Goal: Task Accomplishment & Management: Use online tool/utility

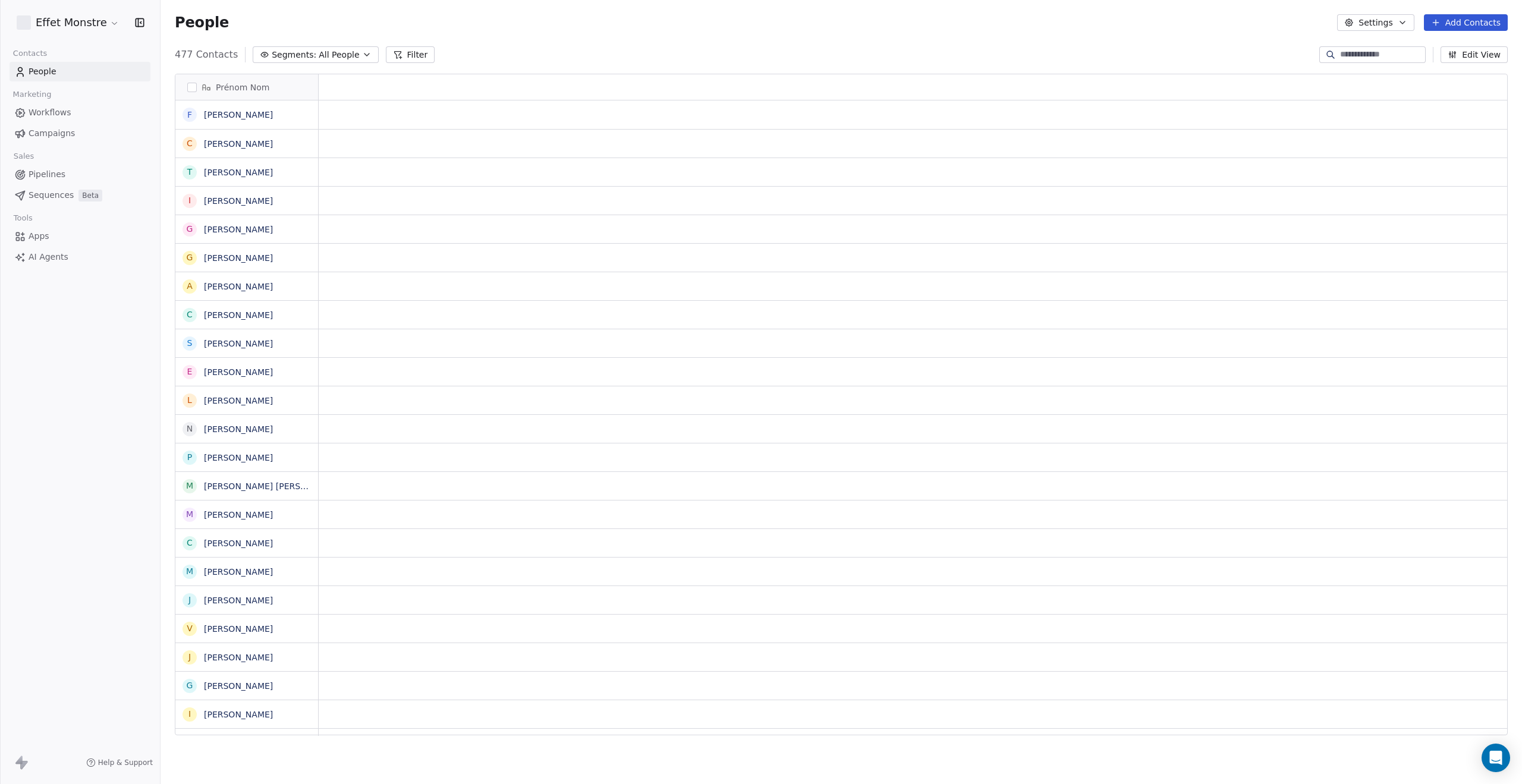
scroll to position [680, 1352]
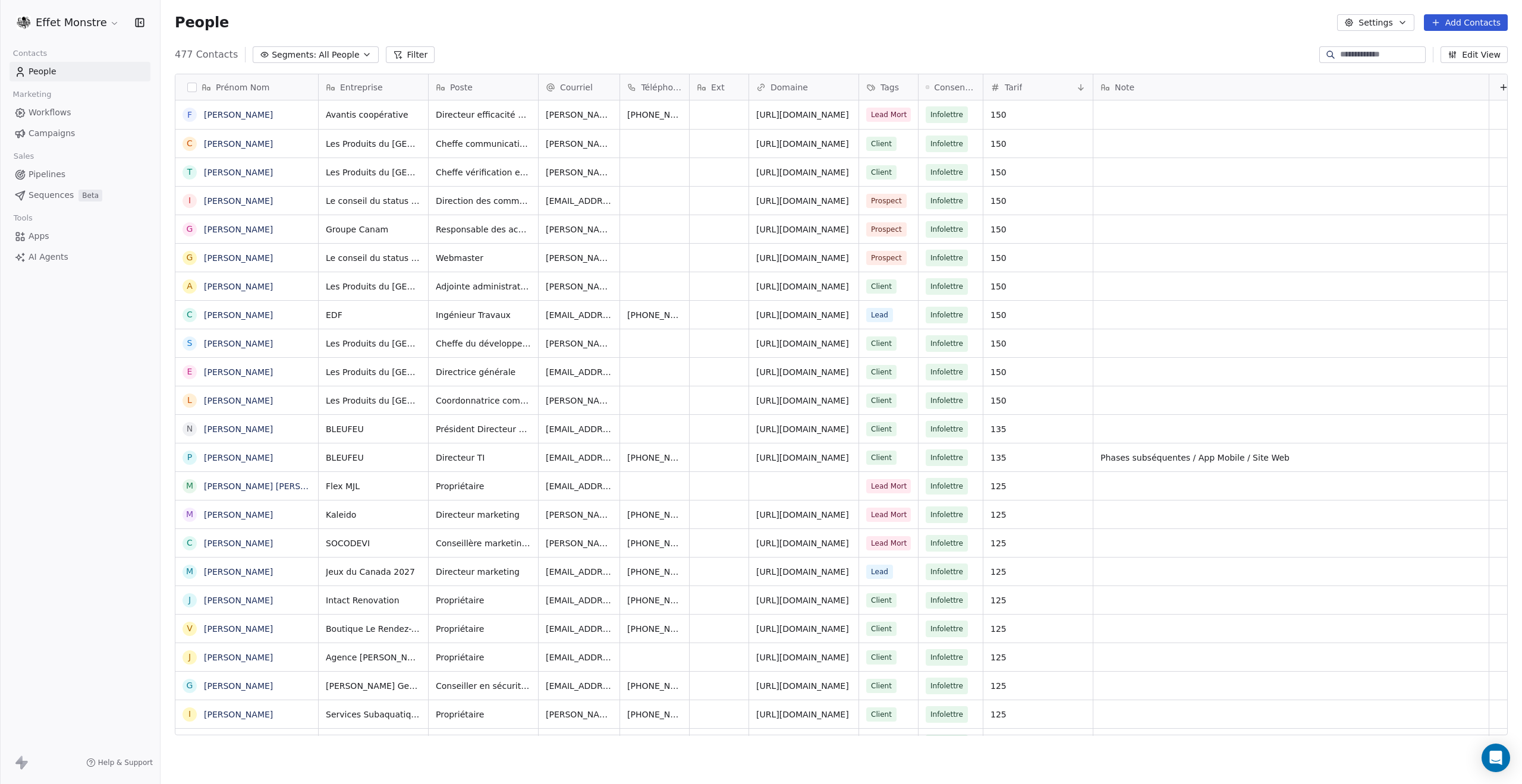
click at [279, 55] on span "Segments:" at bounding box center [293, 55] width 44 height 12
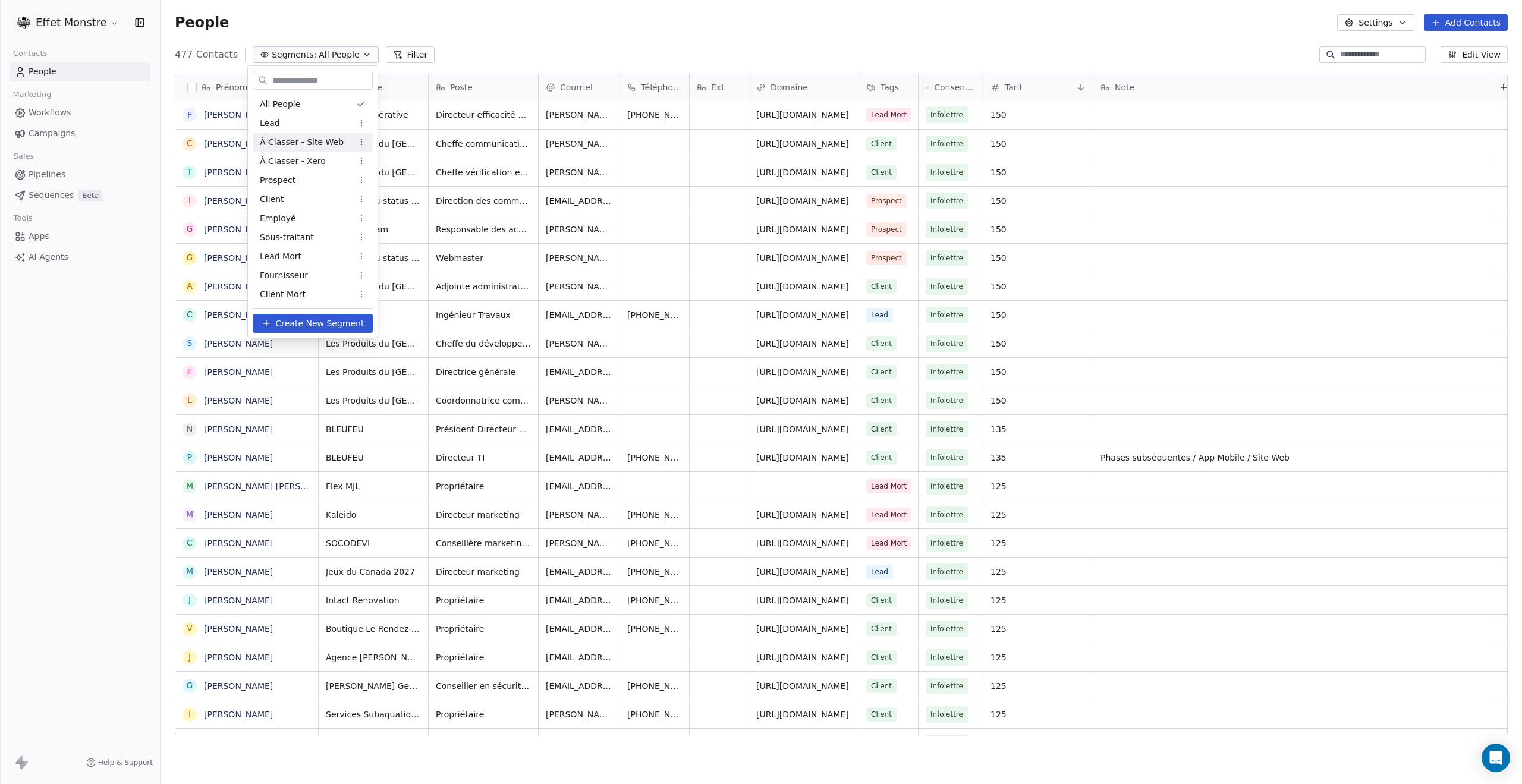
click at [289, 140] on span "À Classer - Site Web" at bounding box center [302, 142] width 84 height 12
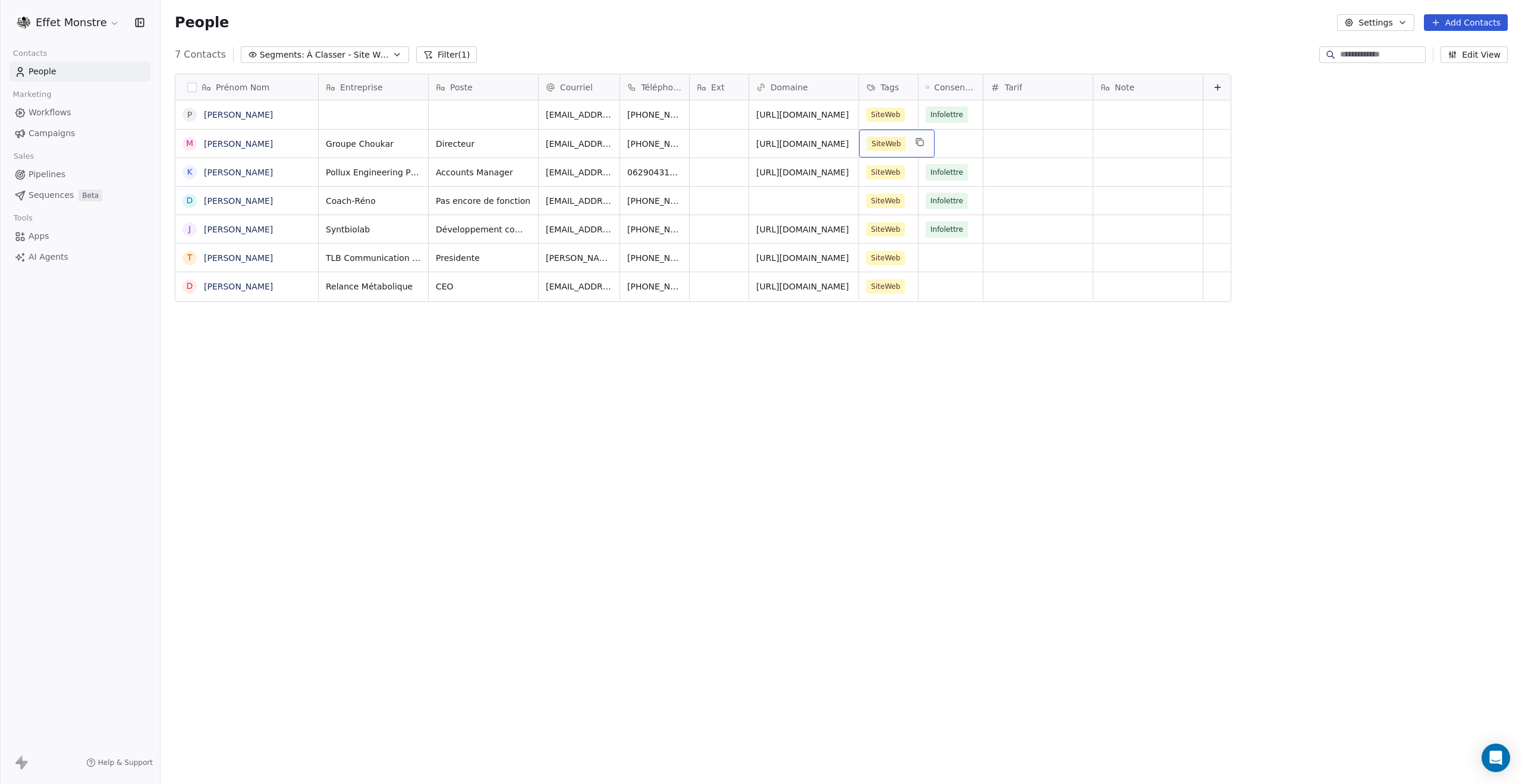
click at [910, 146] on div "SiteWeb" at bounding box center [896, 144] width 75 height 28
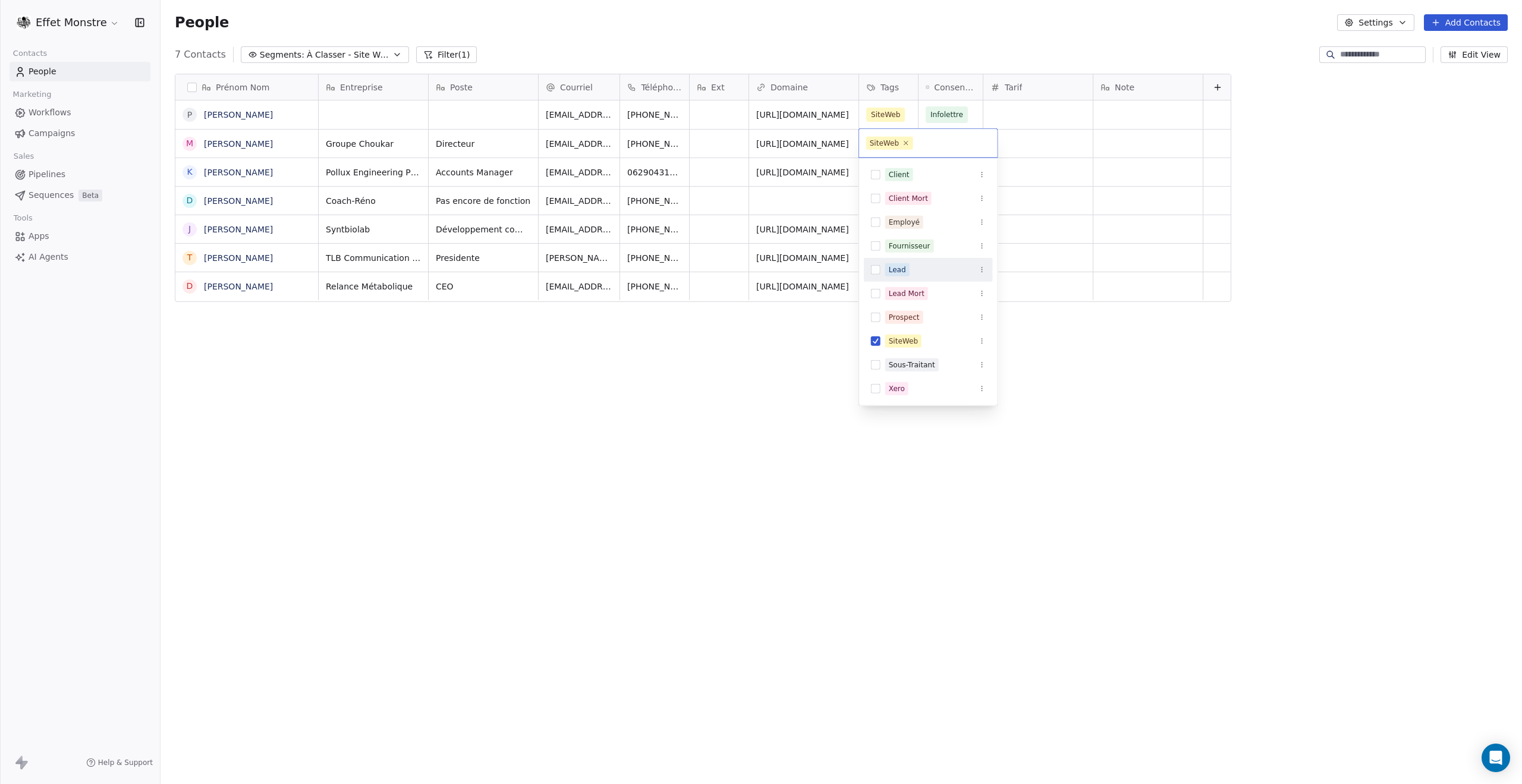
click at [873, 270] on button "Suggestions" at bounding box center [875, 269] width 10 height 10
click at [877, 351] on button "Suggestions" at bounding box center [875, 355] width 10 height 10
click at [684, 430] on html "Effet Monstre Contacts People Marketing Workflows Campaigns Sales Pipelines Seq…" at bounding box center [761, 392] width 1522 height 784
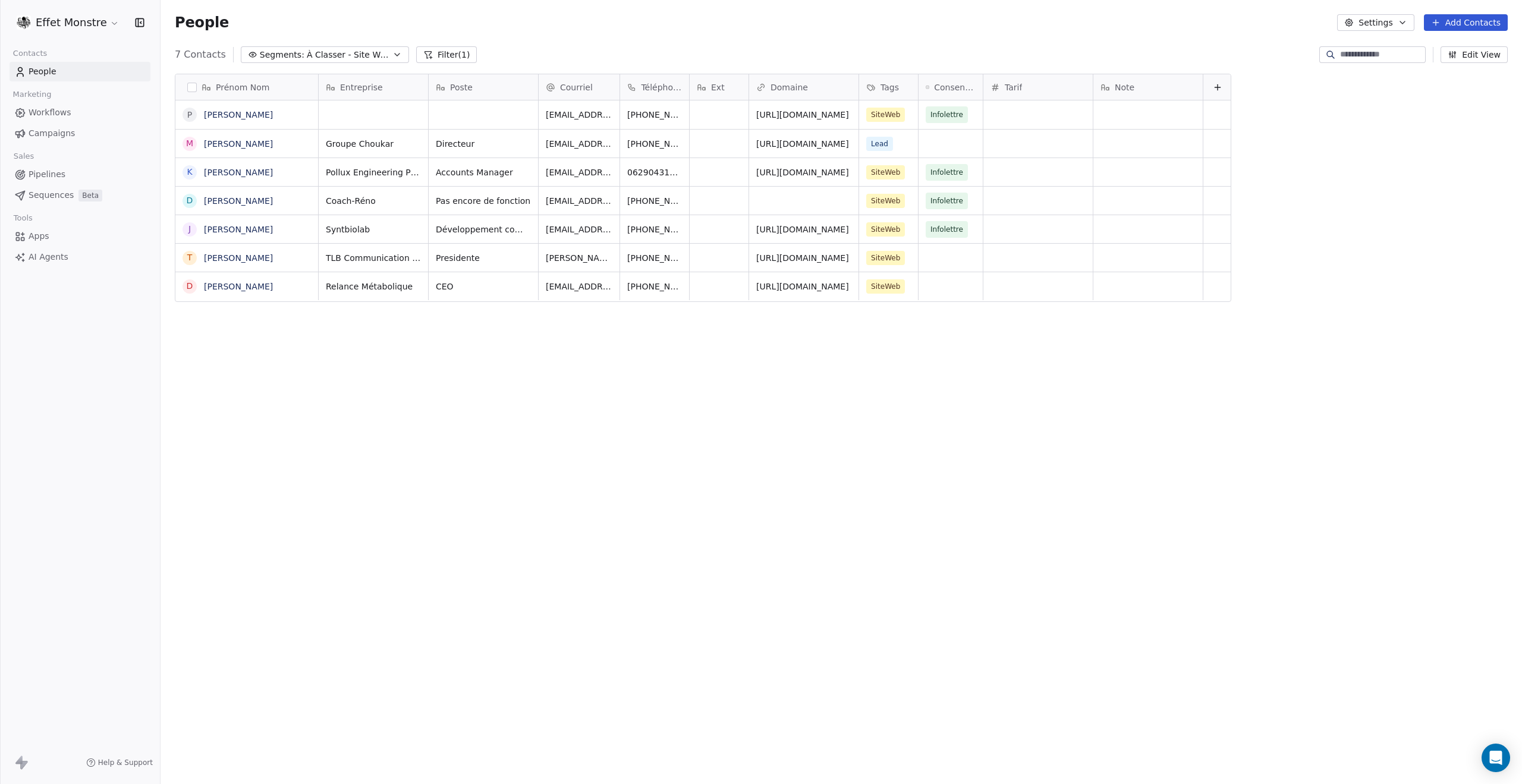
click at [0, 0] on button "grid" at bounding box center [0, 0] width 0 height 0
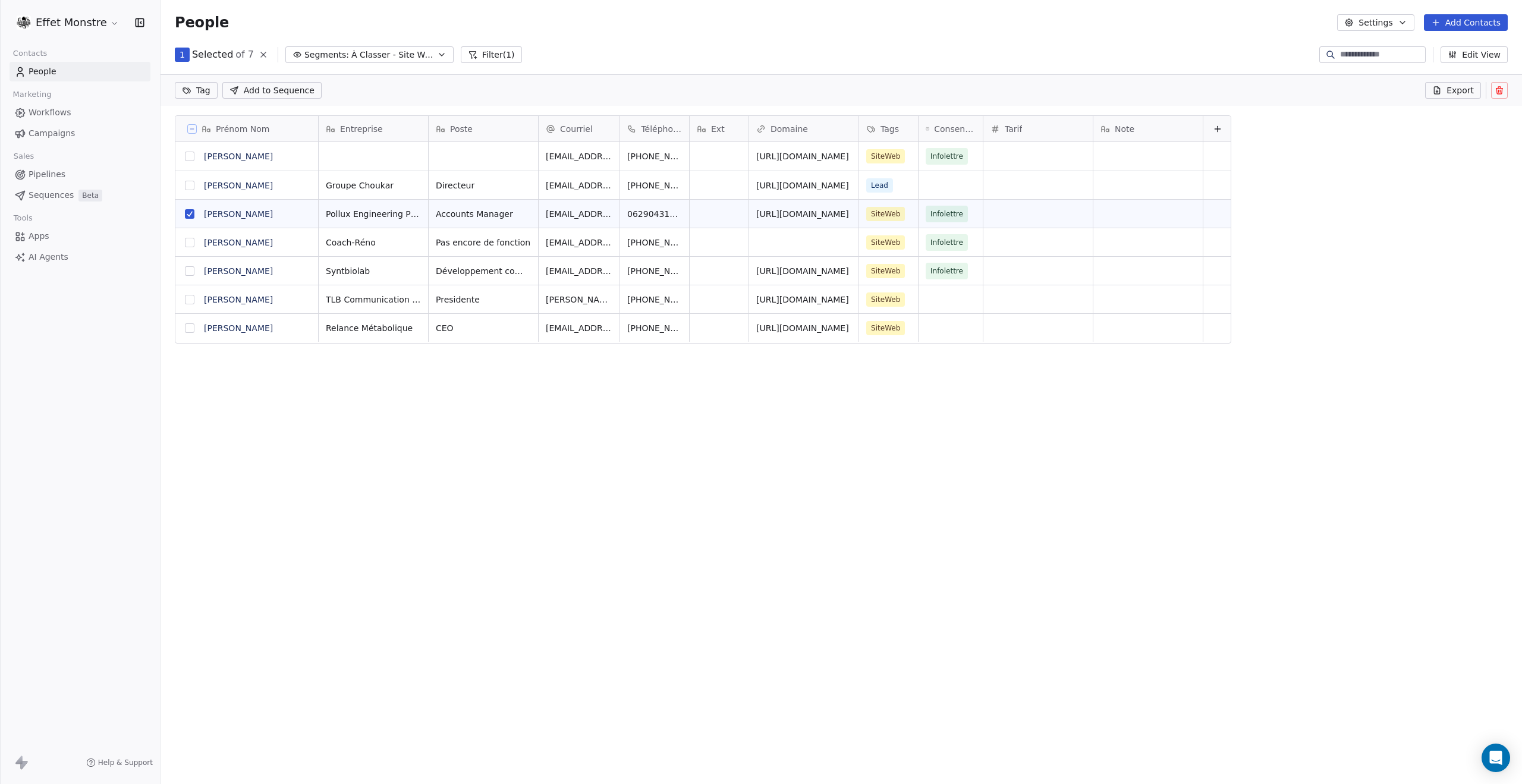
click at [191, 241] on button "grid" at bounding box center [189, 242] width 10 height 10
click at [1503, 94] on icon at bounding box center [1499, 90] width 10 height 10
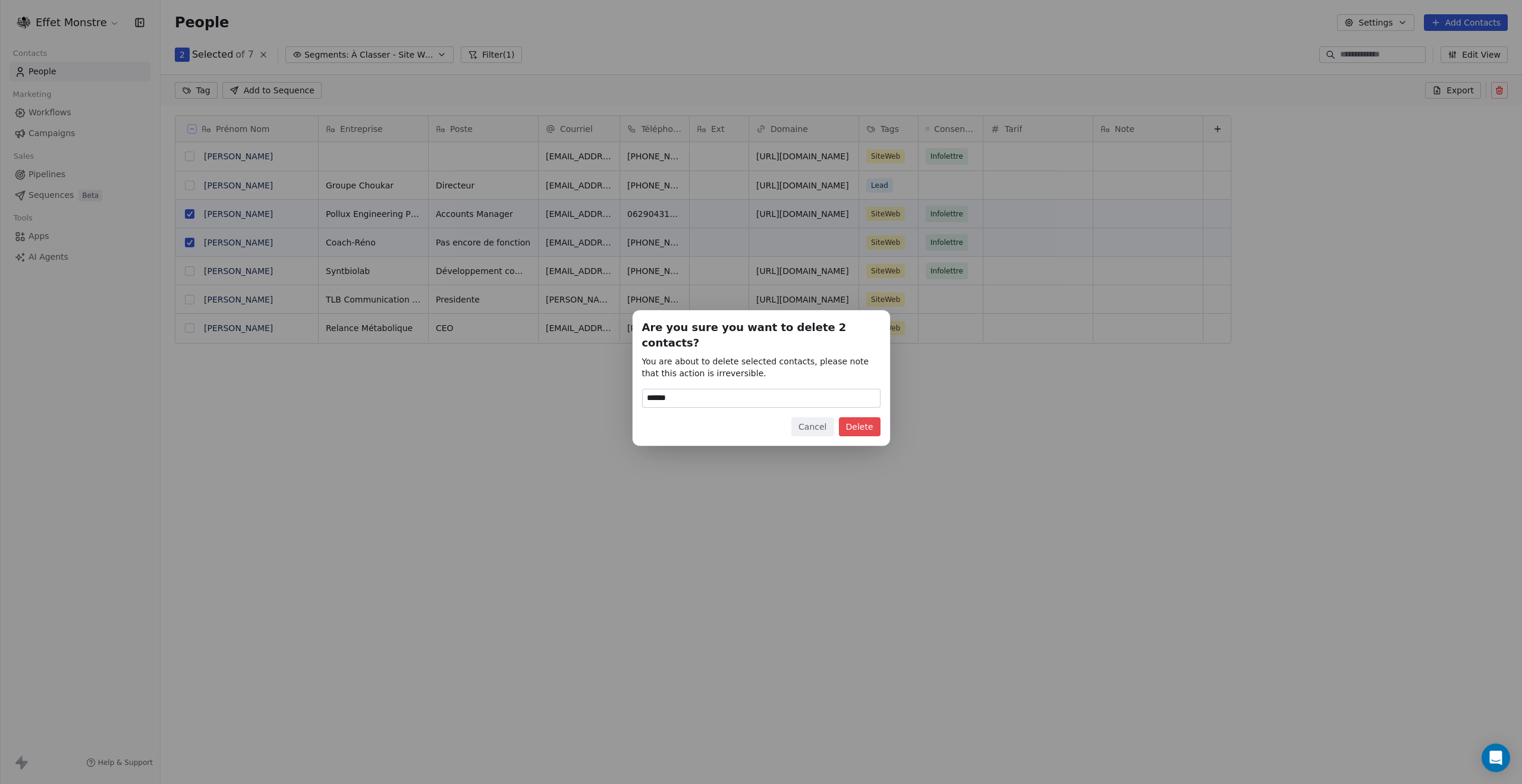
type input "******"
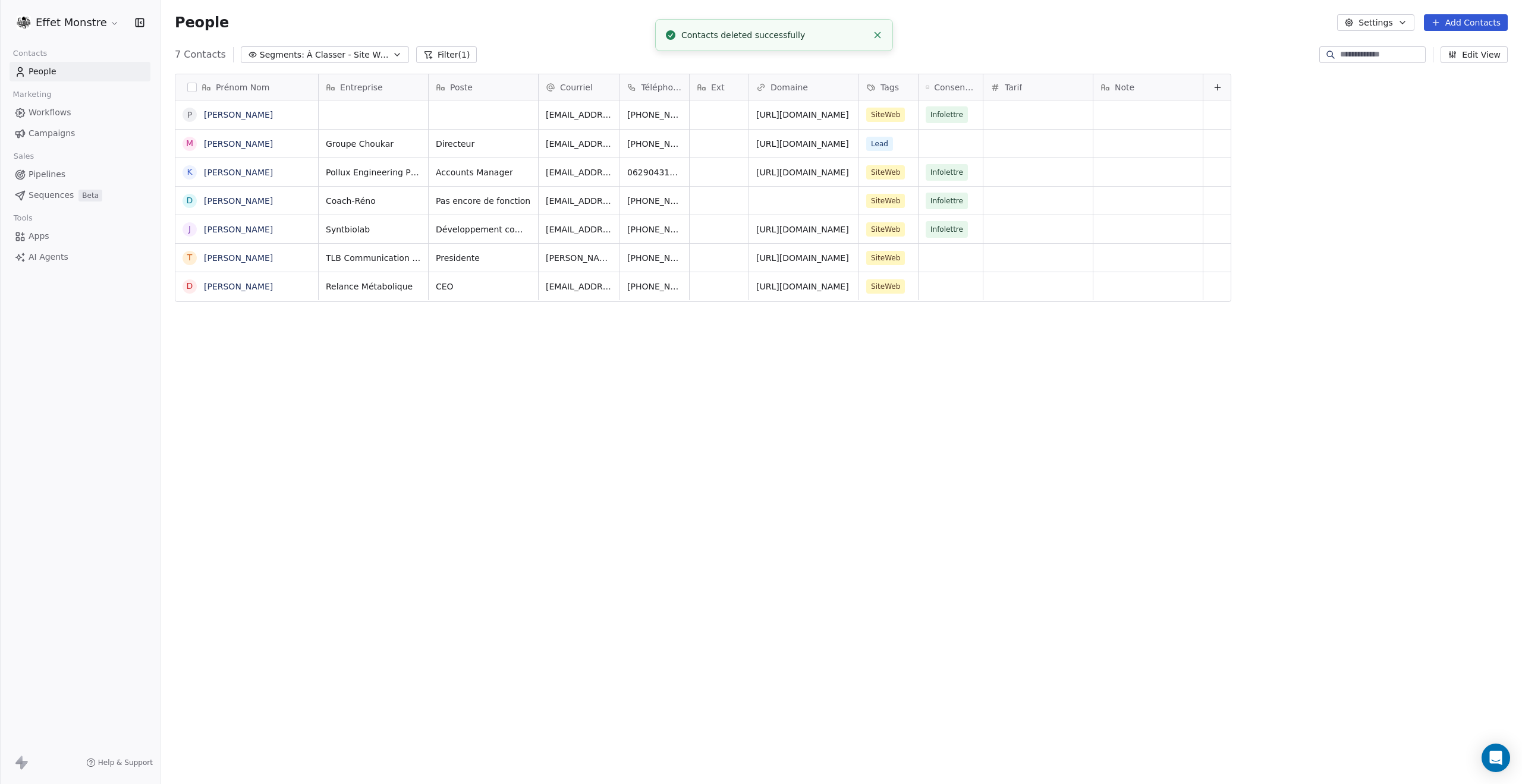
scroll to position [680, 1352]
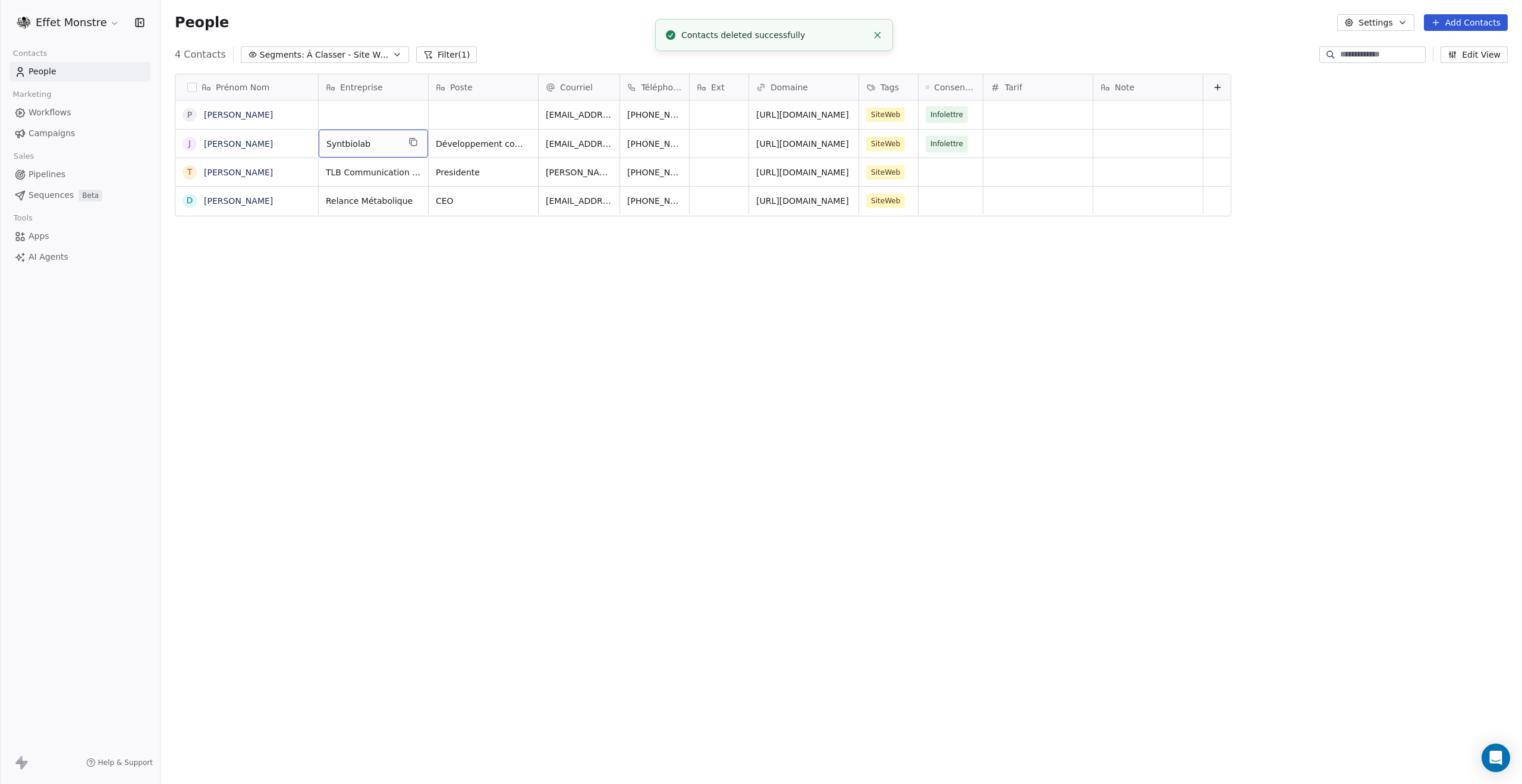
click at [387, 136] on div "Syntbiolab" at bounding box center [374, 144] width 109 height 28
click at [302, 59] on html "**********" at bounding box center [761, 392] width 1522 height 784
click at [316, 56] on span "À Classer - Site Web" at bounding box center [348, 55] width 83 height 12
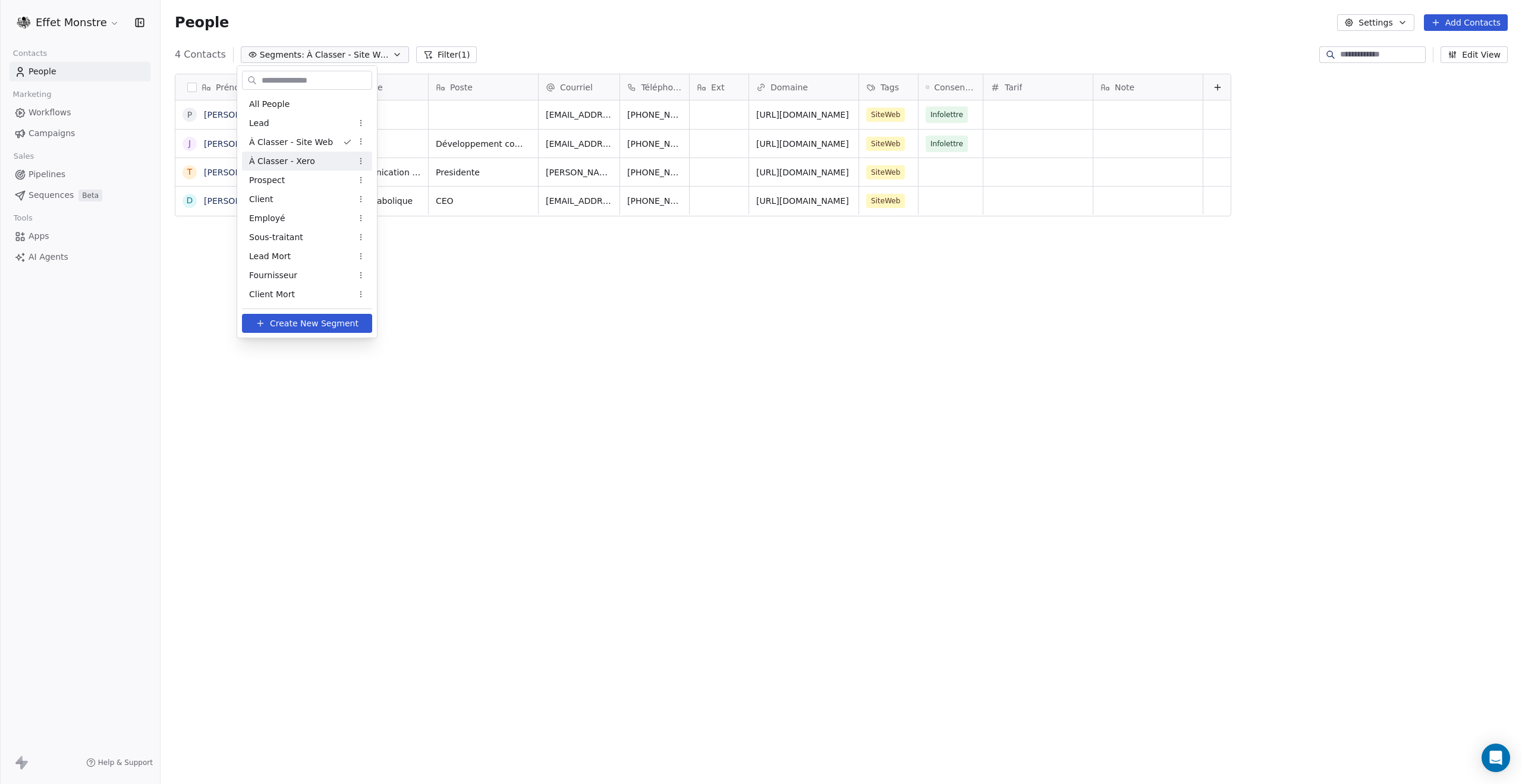
click at [282, 161] on span "À Classer - Xero" at bounding box center [282, 161] width 66 height 12
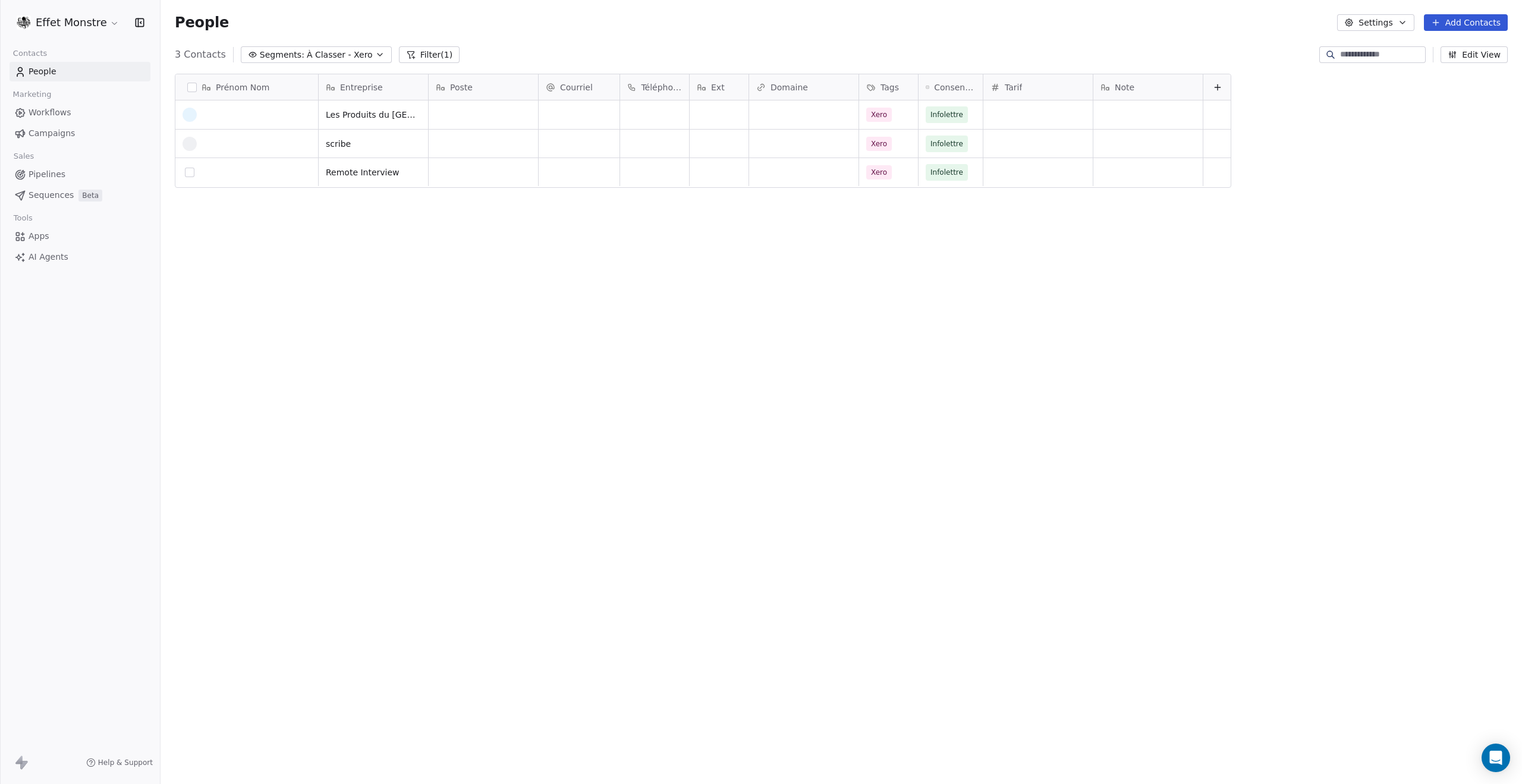
click at [188, 173] on button "grid" at bounding box center [189, 172] width 10 height 10
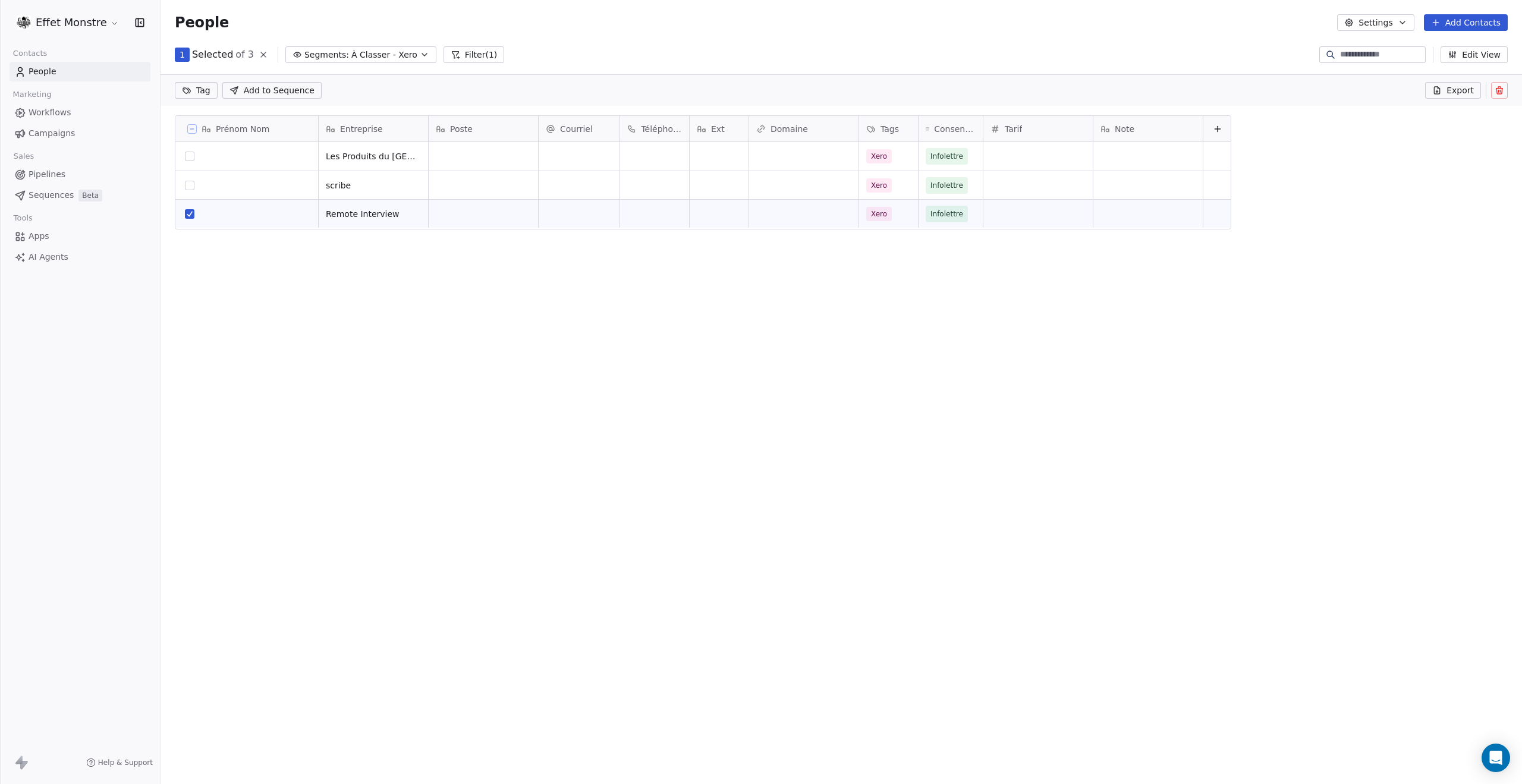
click at [190, 183] on button "grid" at bounding box center [189, 185] width 10 height 10
click at [188, 155] on button "grid" at bounding box center [189, 156] width 10 height 10
click at [1500, 87] on icon at bounding box center [1499, 87] width 3 height 2
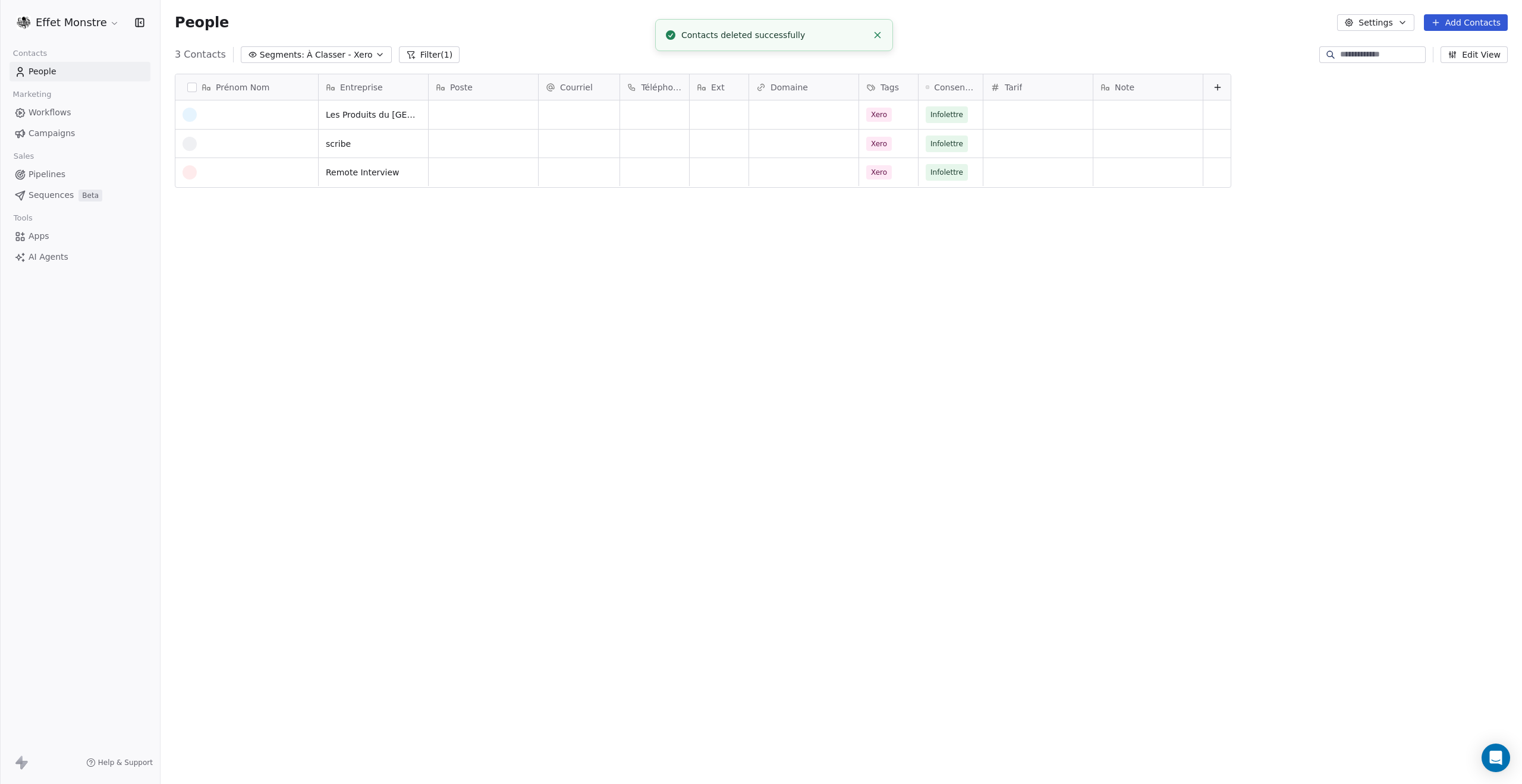
scroll to position [680, 1352]
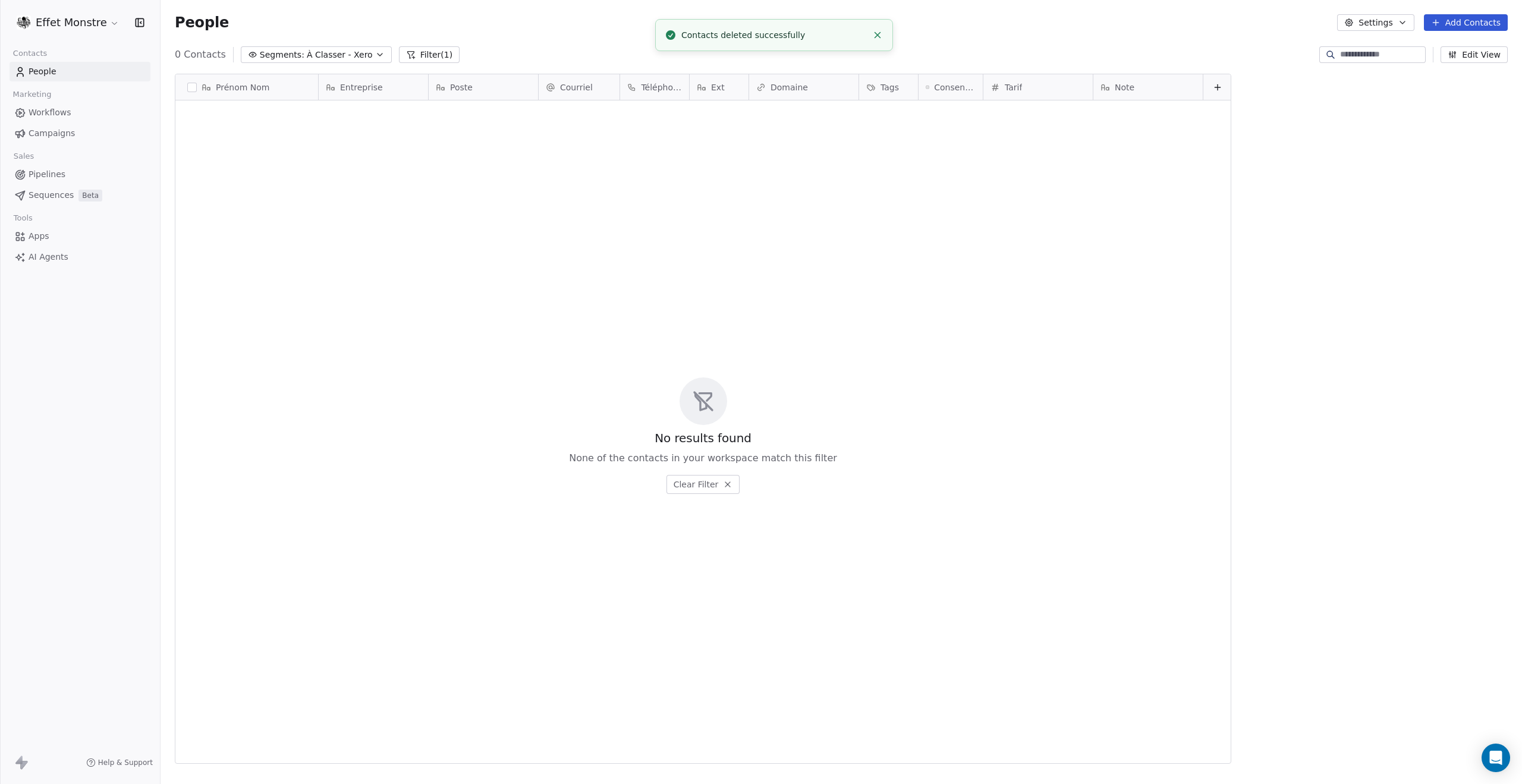
click at [287, 62] on button "Segments: À Classer - Xero" at bounding box center [316, 55] width 151 height 16
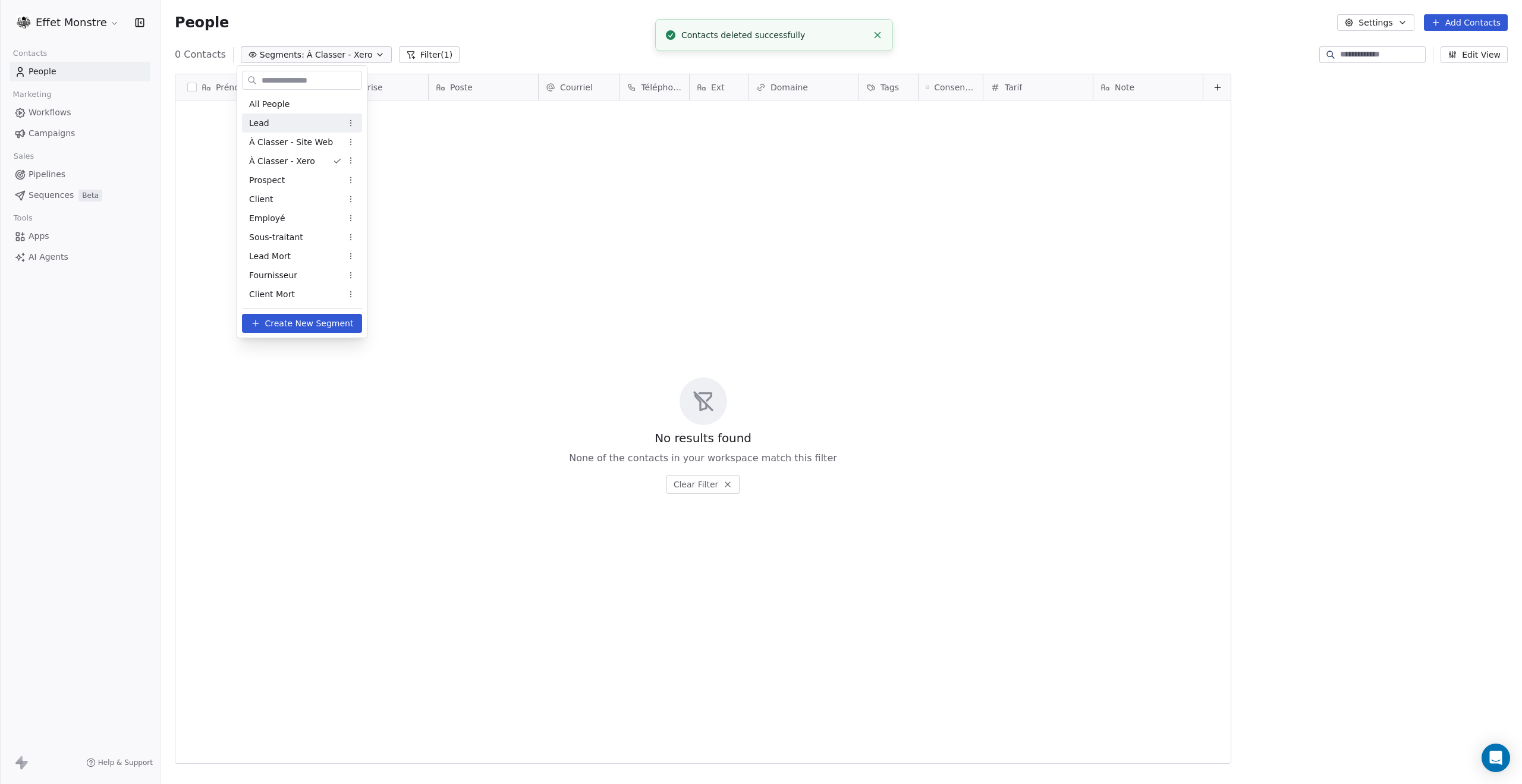
click at [275, 126] on div "Lead" at bounding box center [302, 123] width 120 height 19
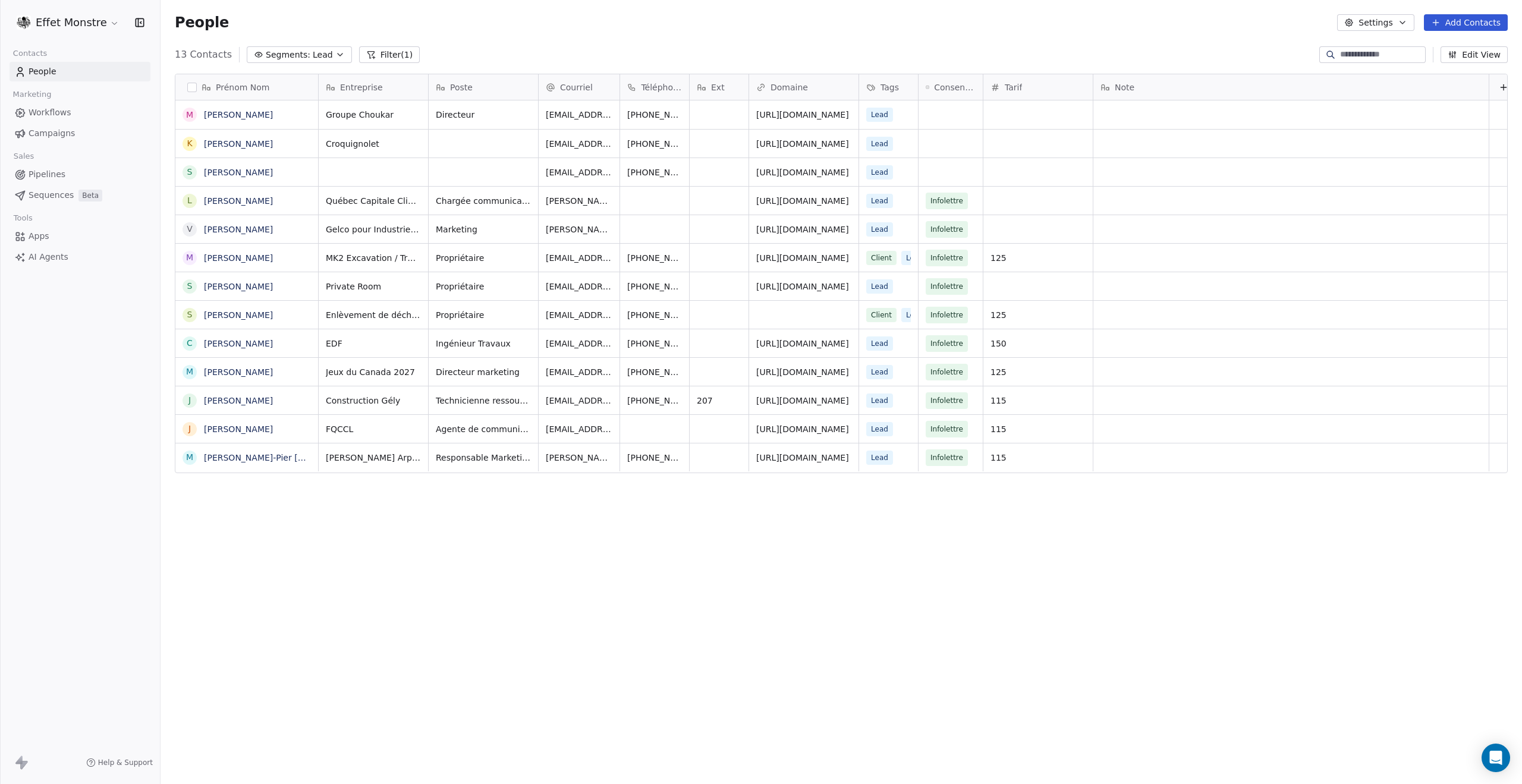
click at [49, 171] on span "Pipelines" at bounding box center [47, 174] width 37 height 12
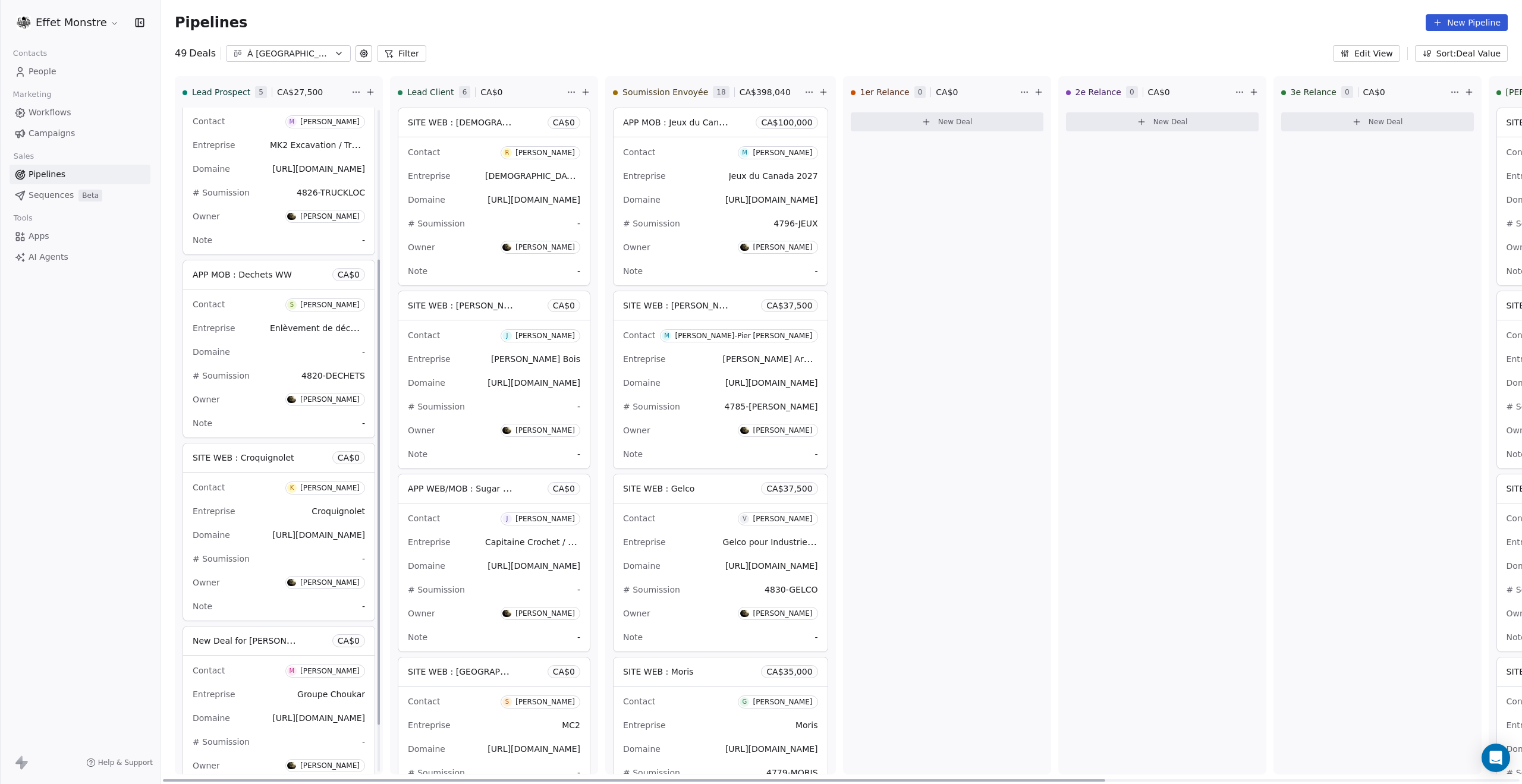
scroll to position [280, 0]
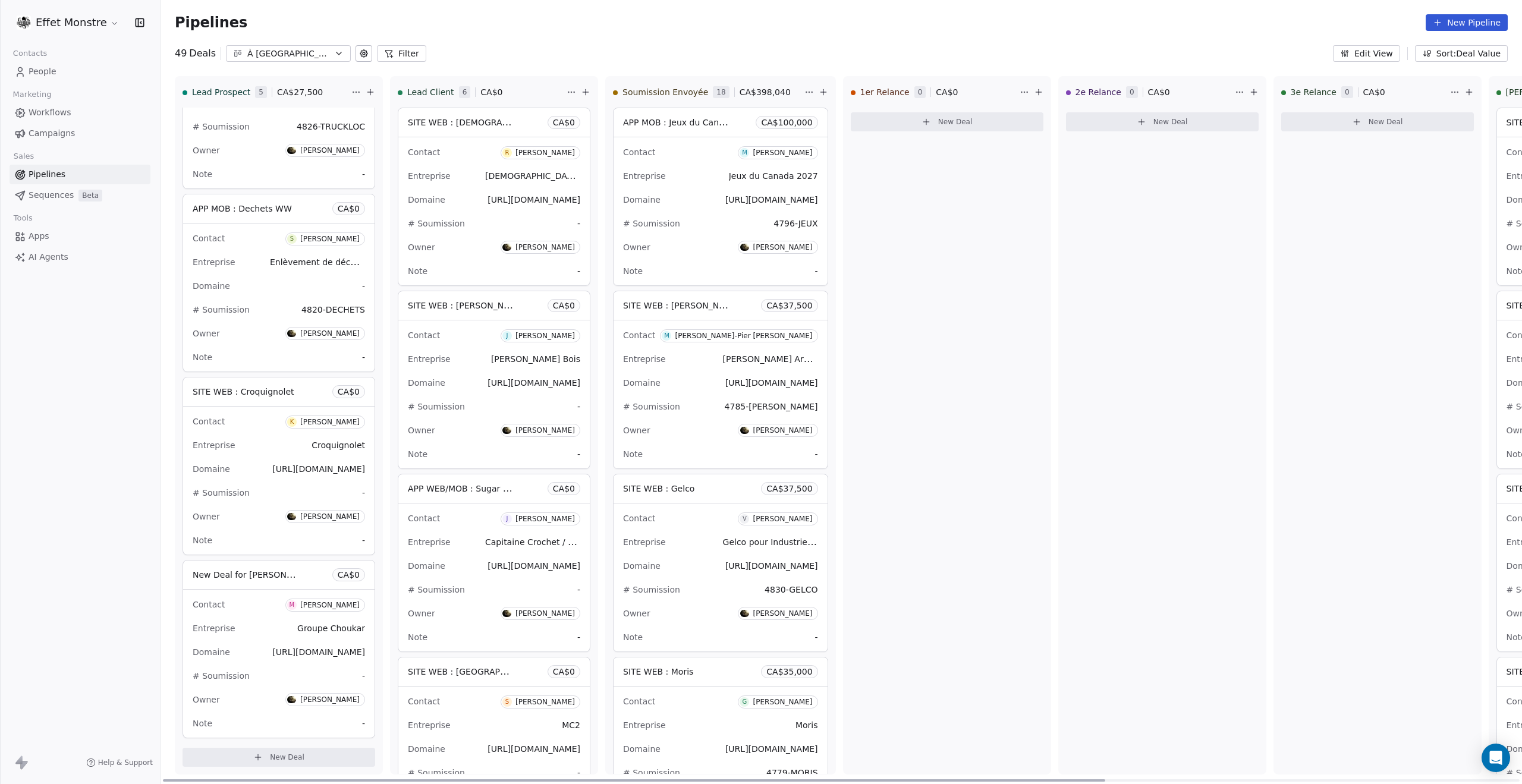
click at [293, 577] on span "New Deal for [PERSON_NAME]" at bounding box center [255, 573] width 126 height 11
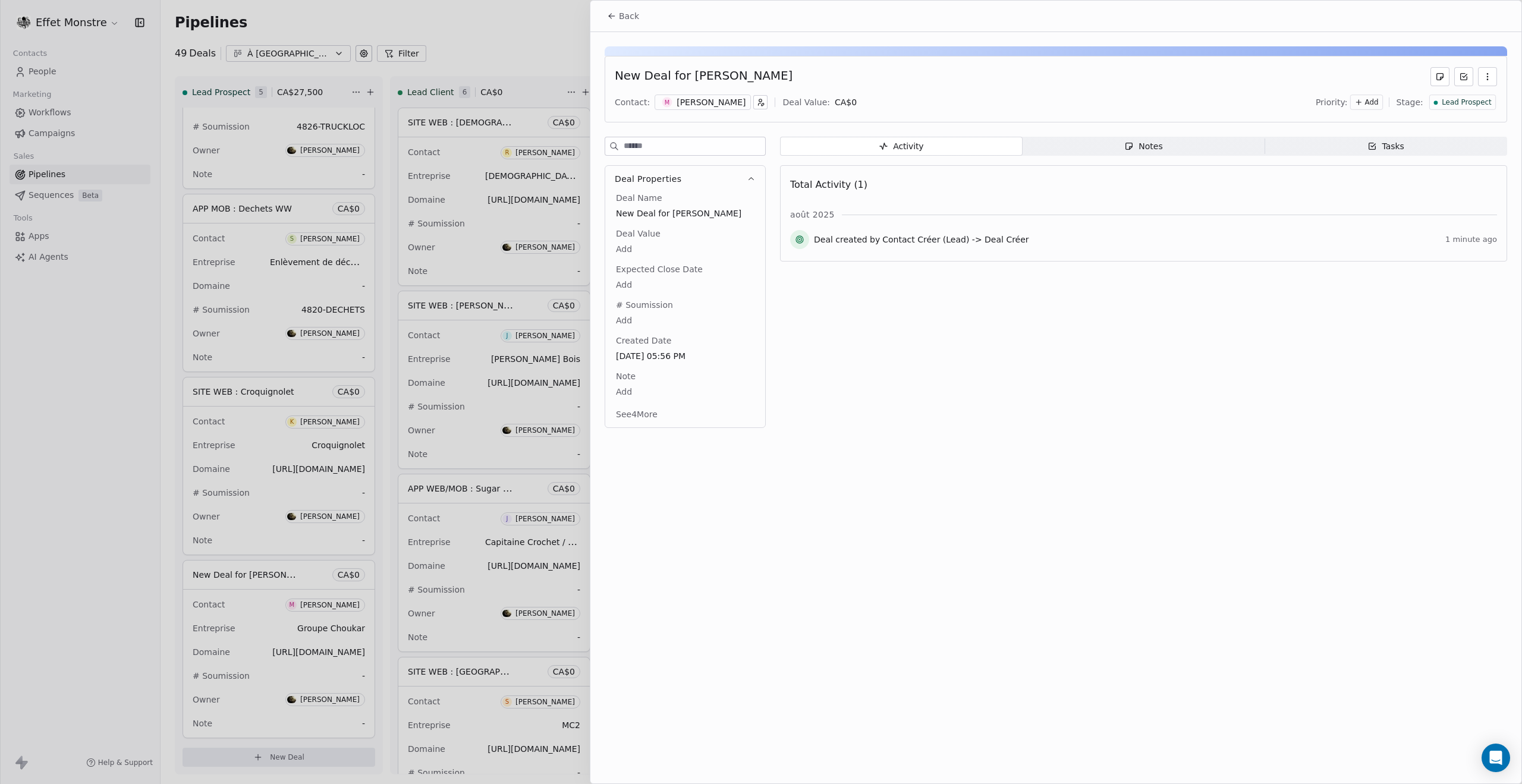
click at [686, 218] on span "New Deal for [PERSON_NAME]" at bounding box center [686, 213] width 139 height 12
click at [685, 218] on span "New Deal for [PERSON_NAME]" at bounding box center [685, 214] width 137 height 12
type textarea "**********"
click at [100, 555] on div at bounding box center [761, 392] width 1522 height 784
